Goal: Entertainment & Leisure: Consume media (video, audio)

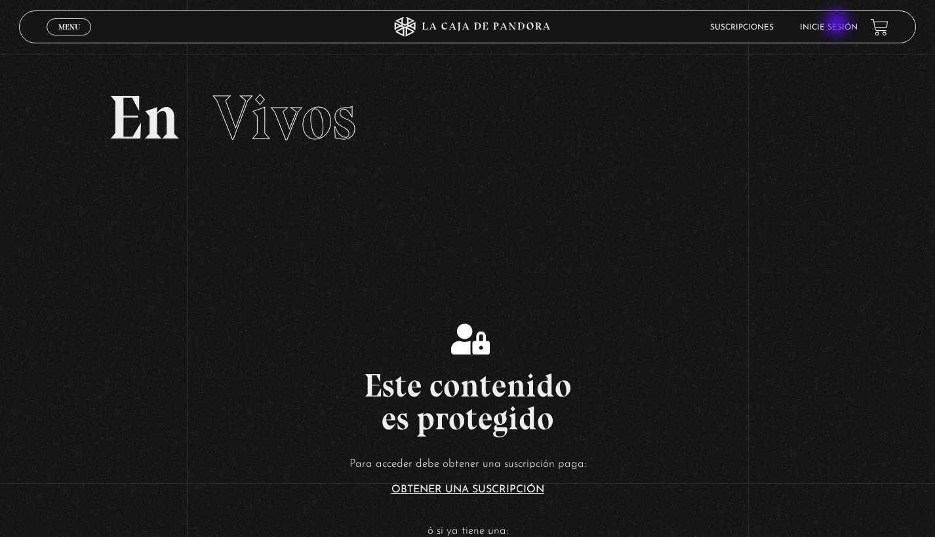
click at [838, 24] on link "Inicie sesión" at bounding box center [829, 28] width 58 height 8
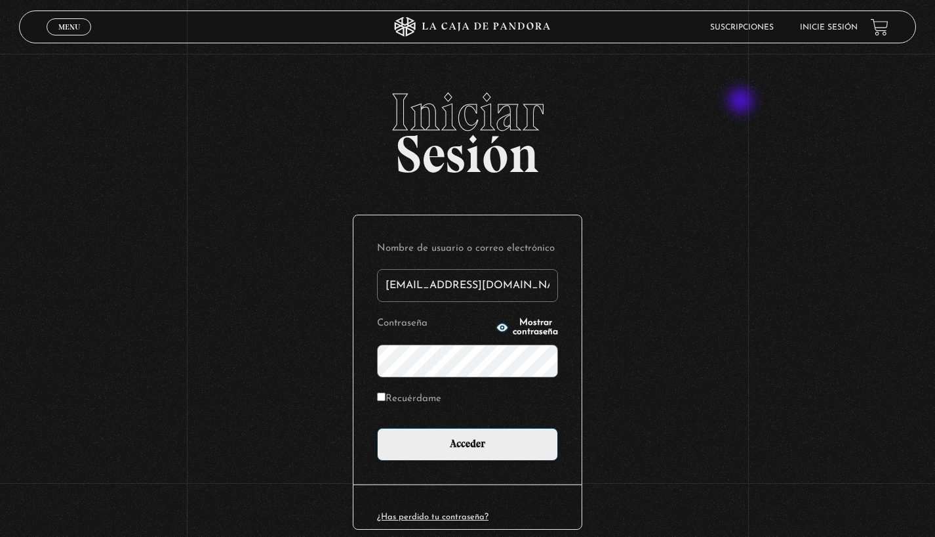
type input "ashlimari39@gmail.com"
click at [472, 442] on input "Acceder" at bounding box center [467, 444] width 181 height 33
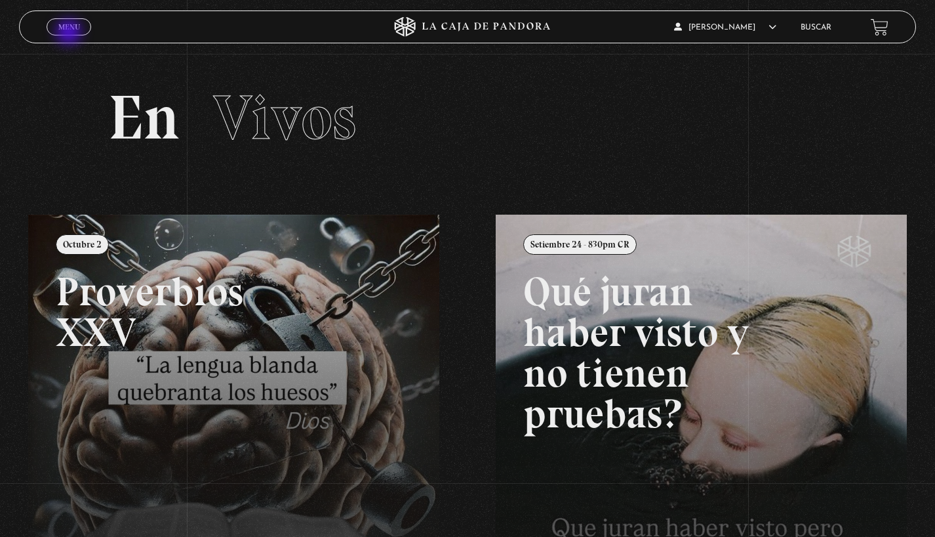
click at [70, 32] on link "Menu Cerrar" at bounding box center [69, 26] width 45 height 17
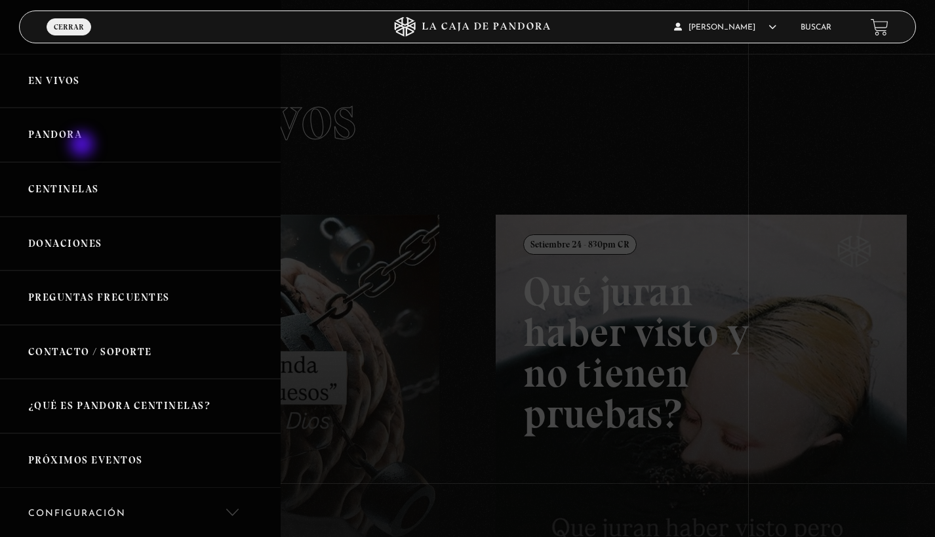
click at [83, 146] on link "Pandora" at bounding box center [140, 135] width 281 height 54
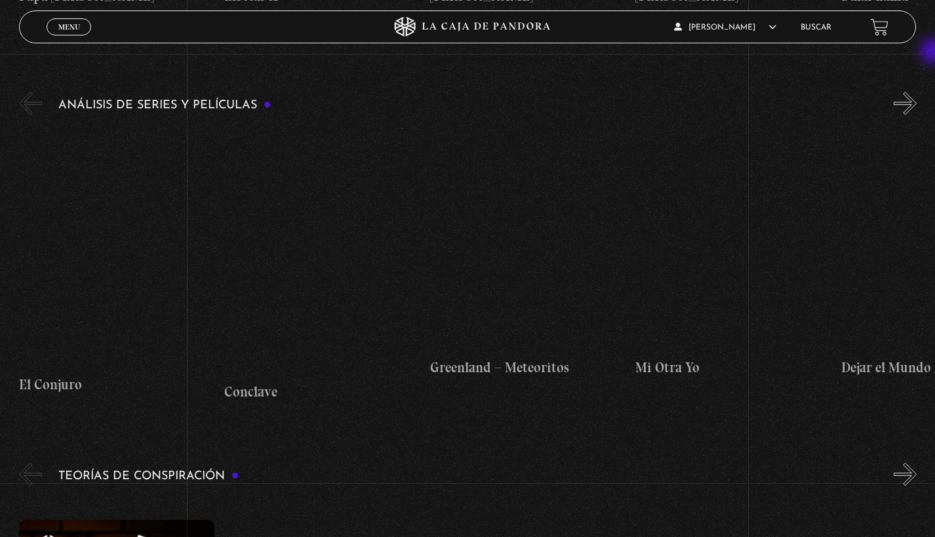
scroll to position [2320, 0]
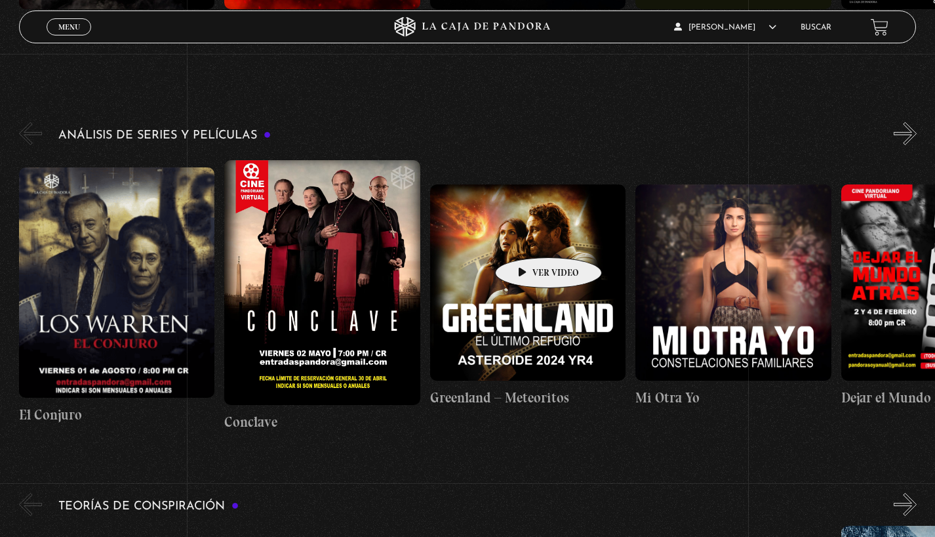
click at [528, 237] on figure at bounding box center [528, 282] width 196 height 196
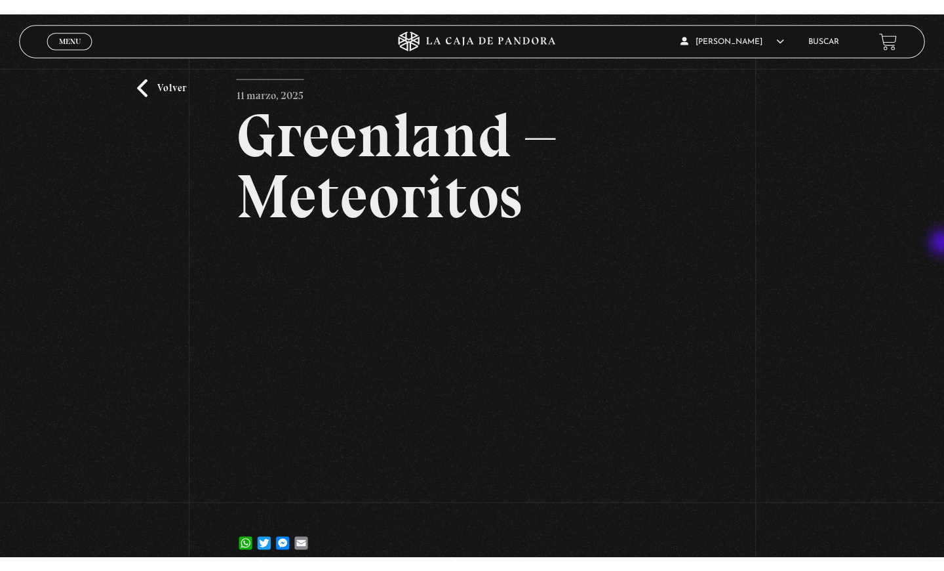
scroll to position [64, 0]
